Goal: Task Accomplishment & Management: Manage account settings

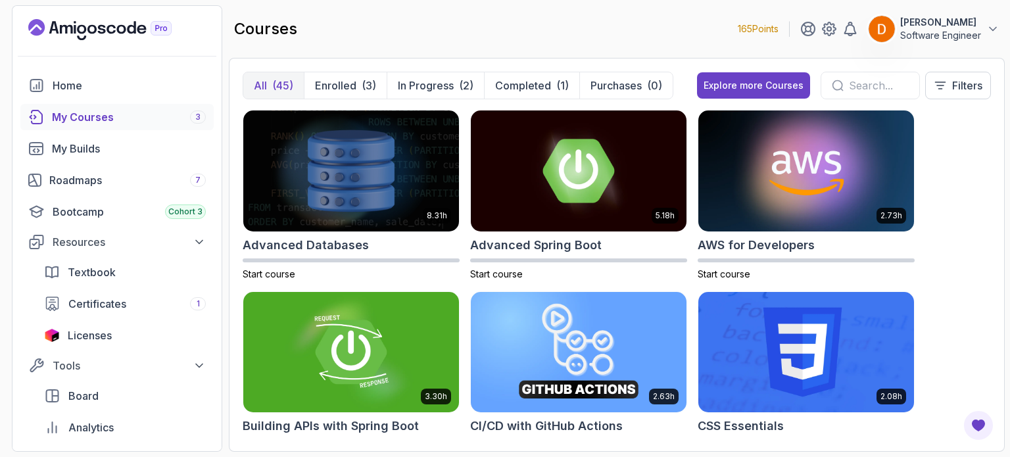
click at [874, 28] on img at bounding box center [882, 29] width 26 height 26
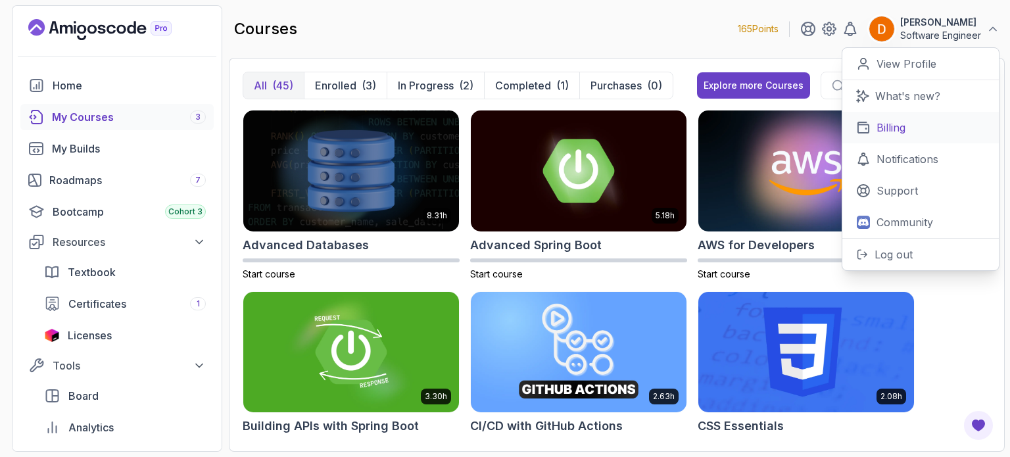
click at [910, 121] on link "Billing" at bounding box center [921, 128] width 157 height 32
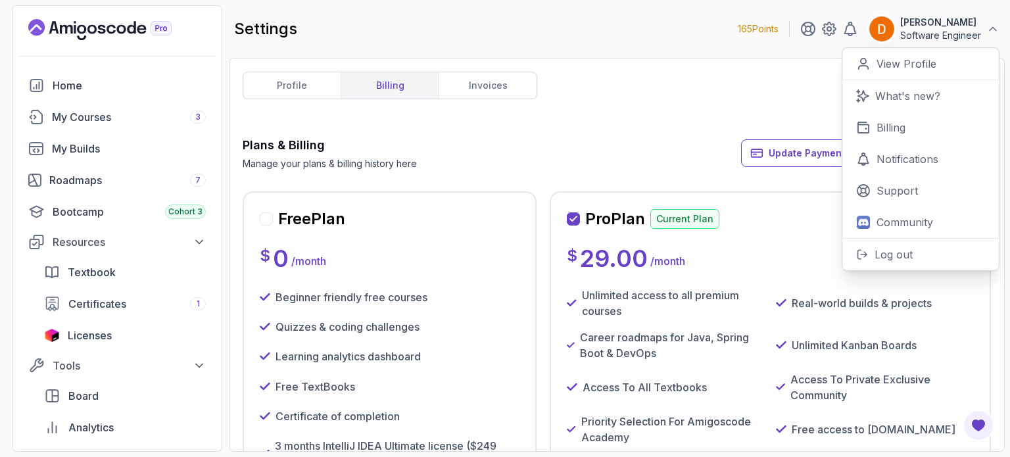
click at [626, 102] on div "profile billing invoices Plans & Billing Manage your plans & billing history he…" at bounding box center [617, 255] width 748 height 366
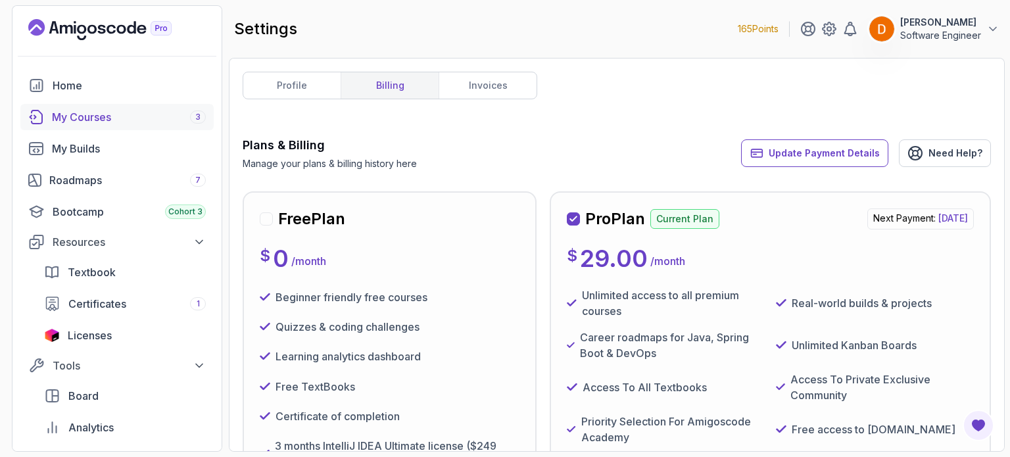
click at [92, 130] on link "My Courses 3" at bounding box center [116, 117] width 193 height 26
